Goal: Information Seeking & Learning: Find specific fact

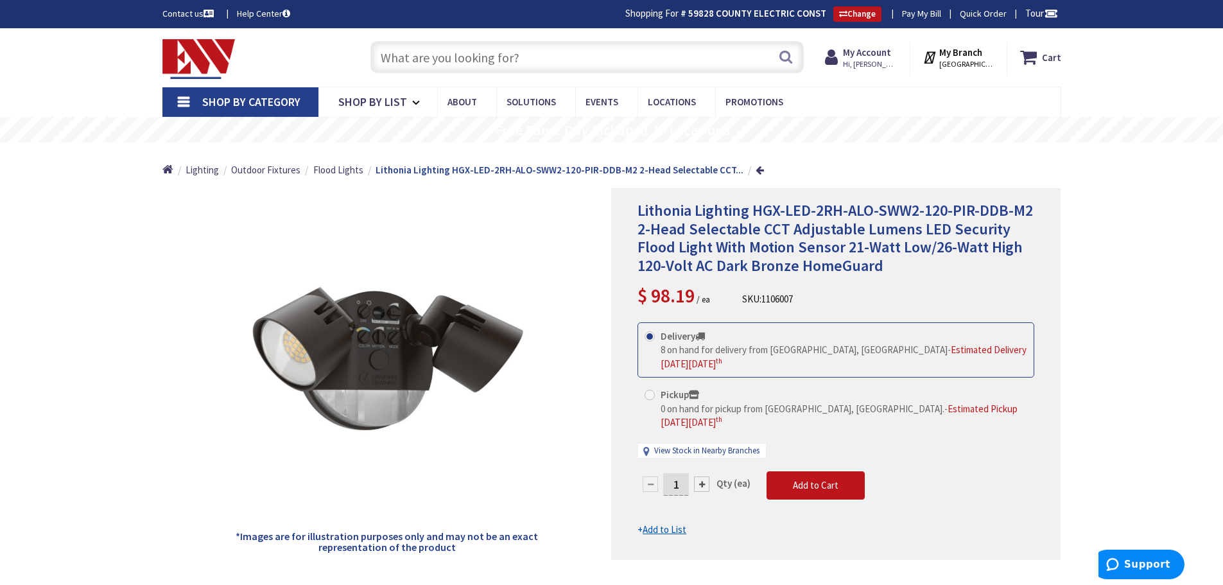
click at [401, 62] on input "text" at bounding box center [586, 57] width 433 height 32
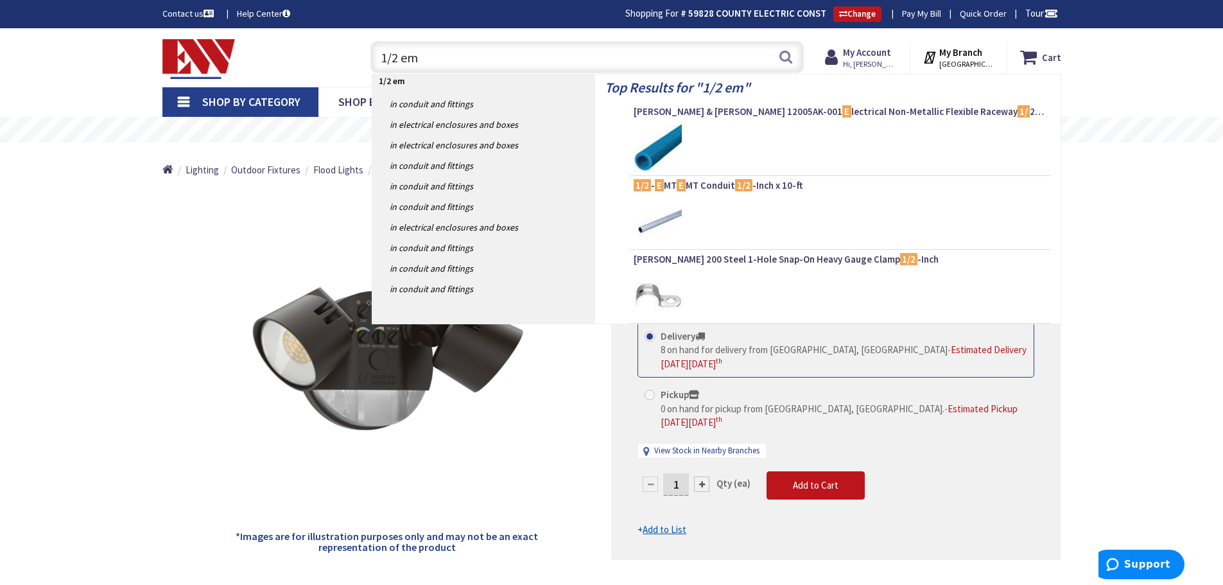
type input "1/2 emt"
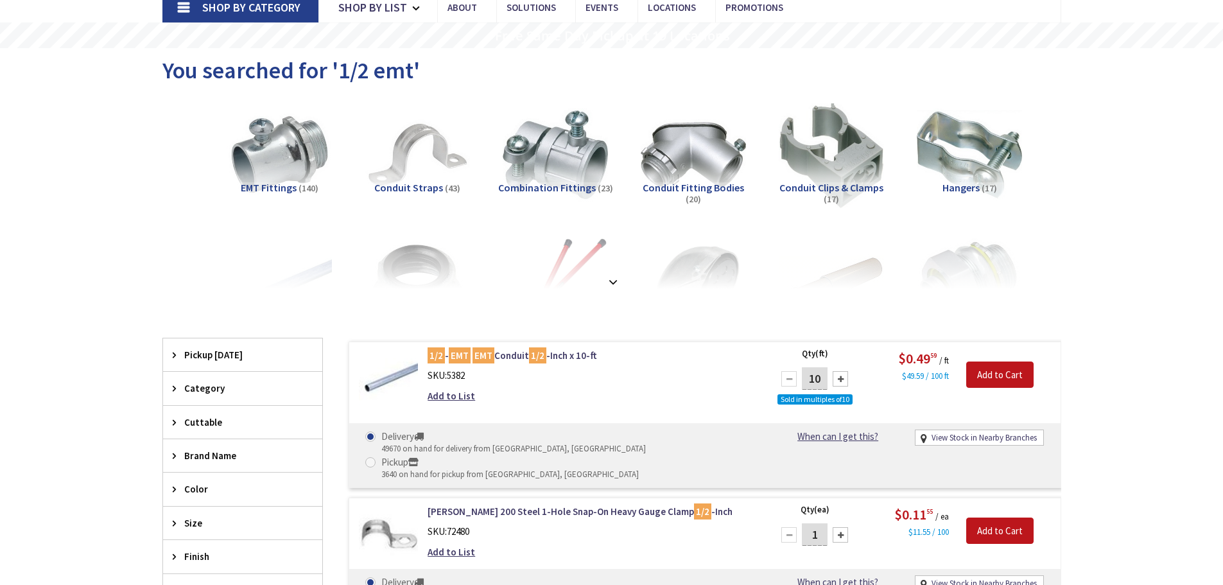
scroll to position [193, 0]
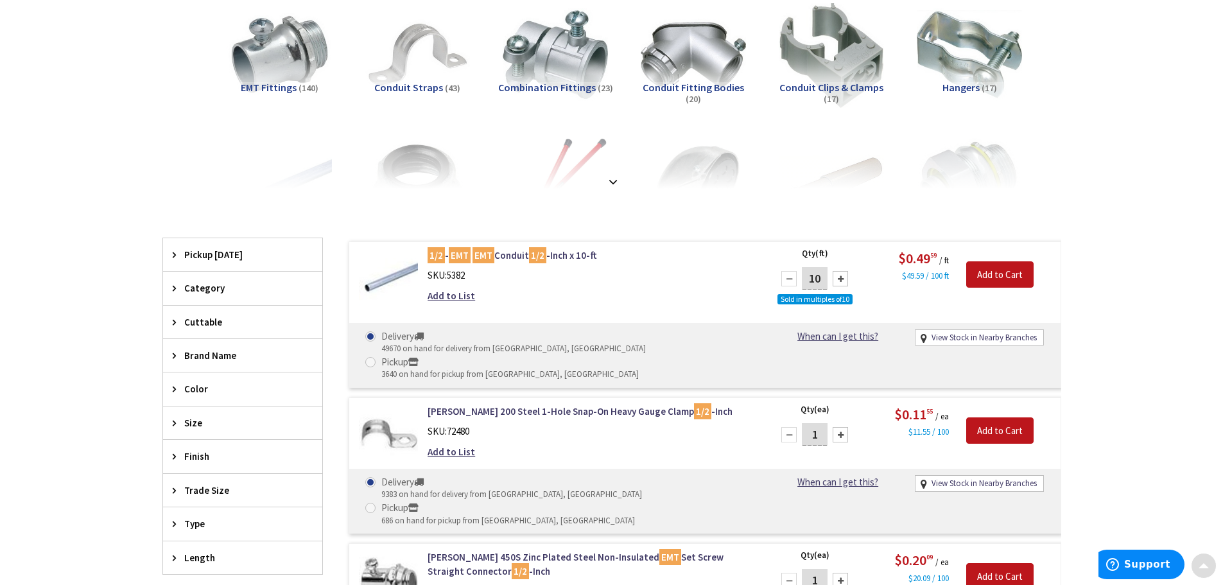
type input "[STREET_ADDRESS]"
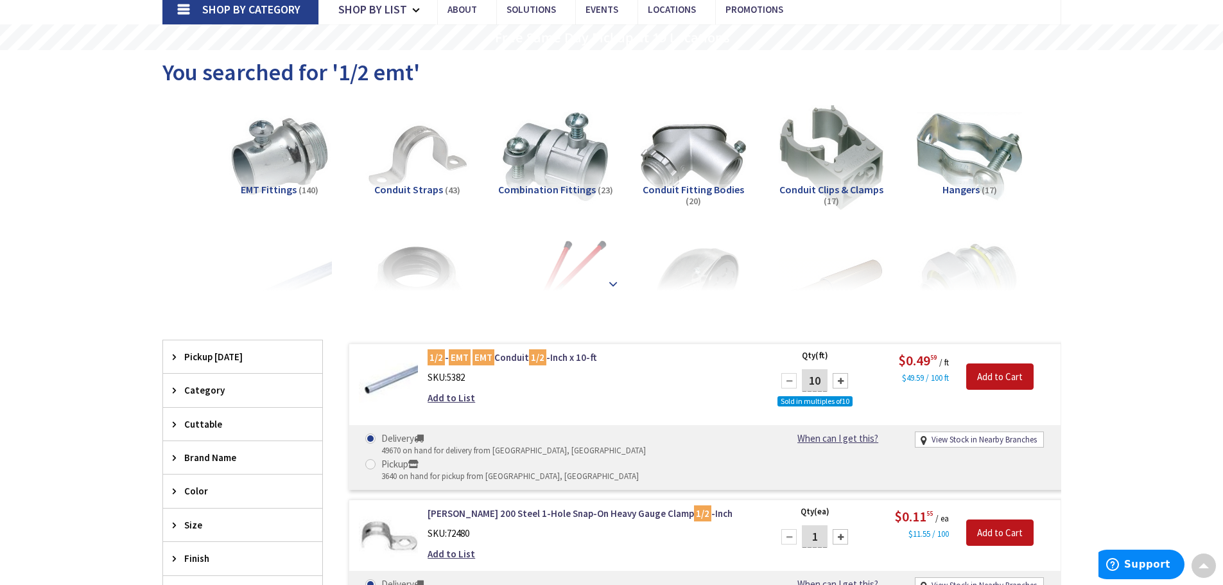
scroll to position [0, 0]
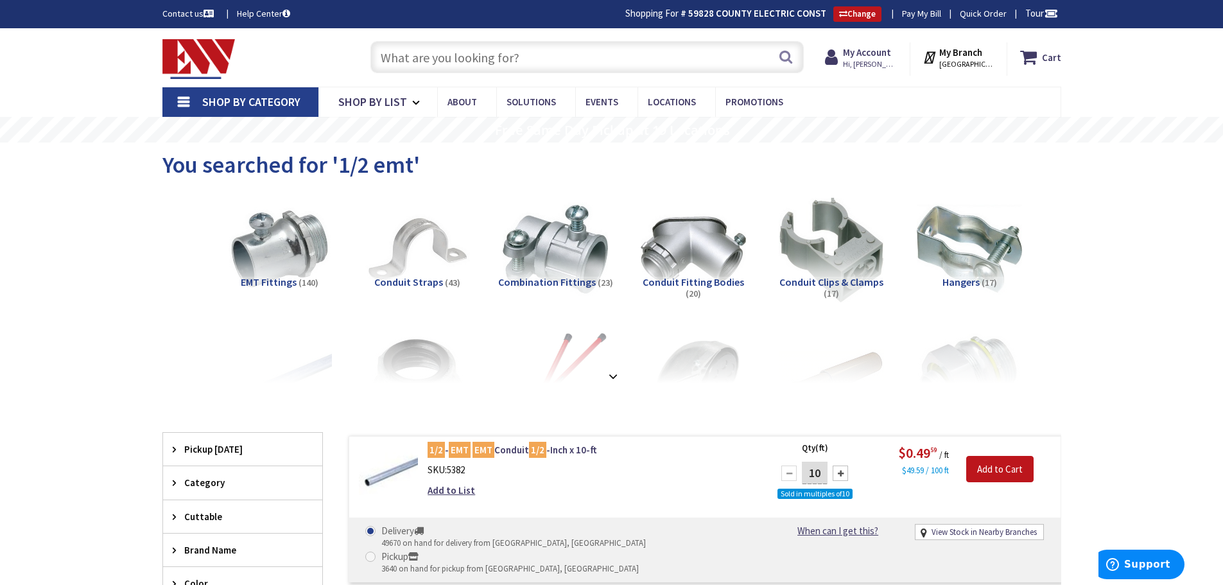
click at [414, 54] on input "text" at bounding box center [586, 57] width 433 height 32
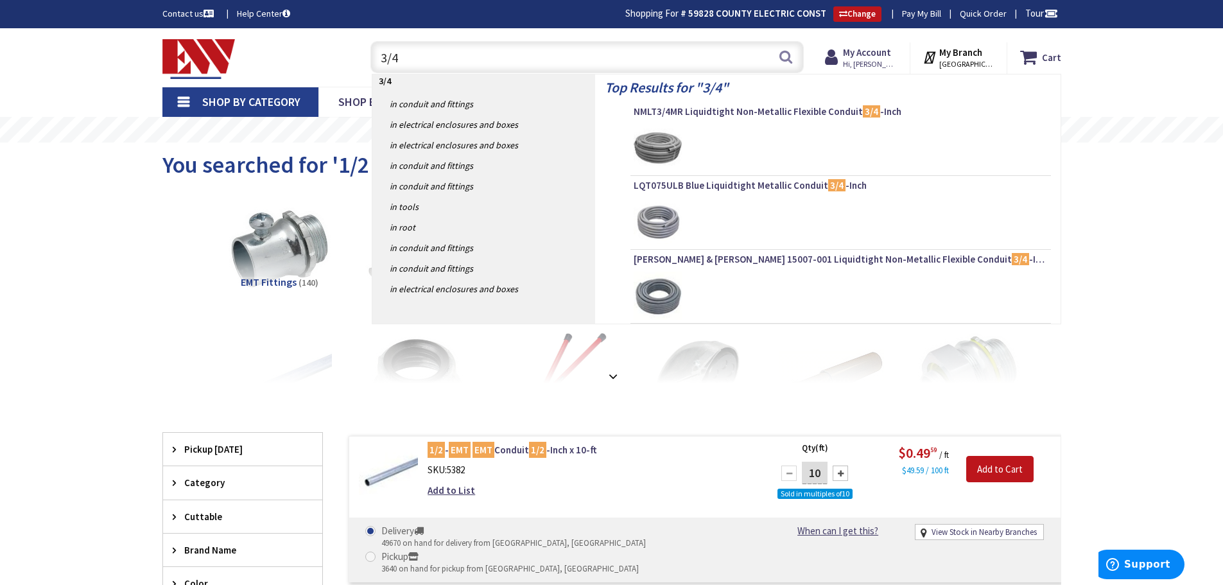
type input "3/4""
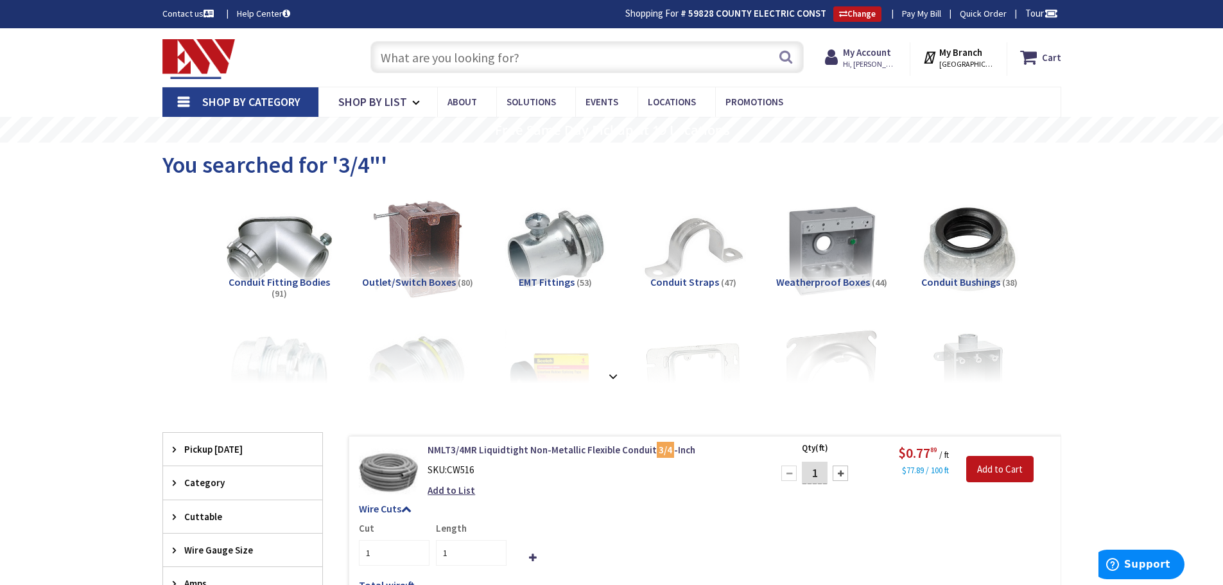
click at [399, 65] on input "text" at bounding box center [586, 57] width 433 height 32
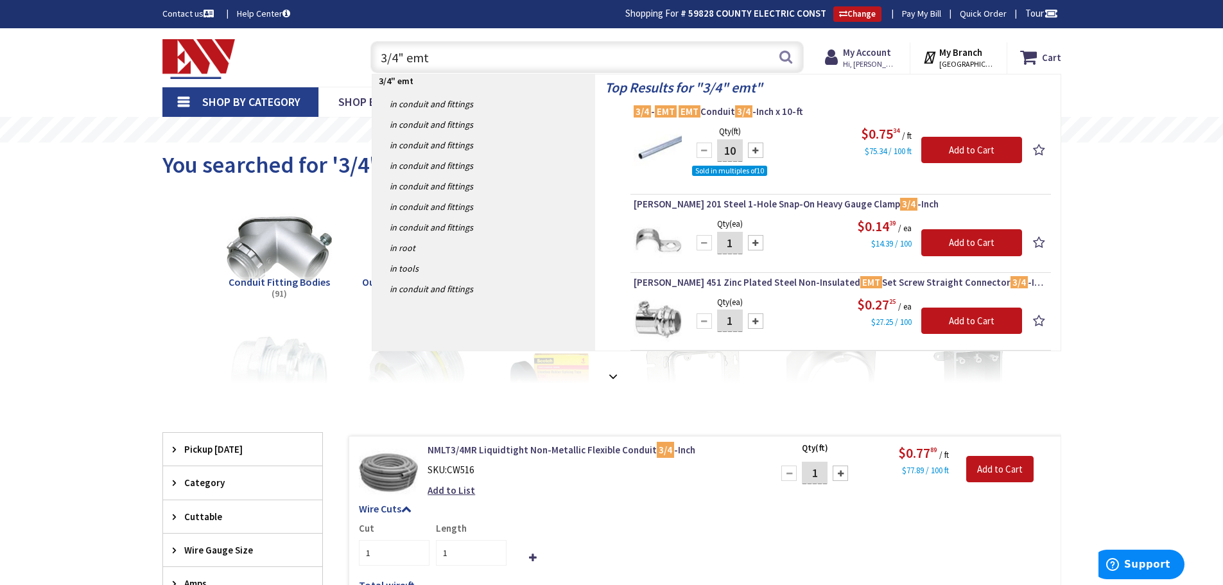
type input "3/4" emt"
